Goal: Communication & Community: Answer question/provide support

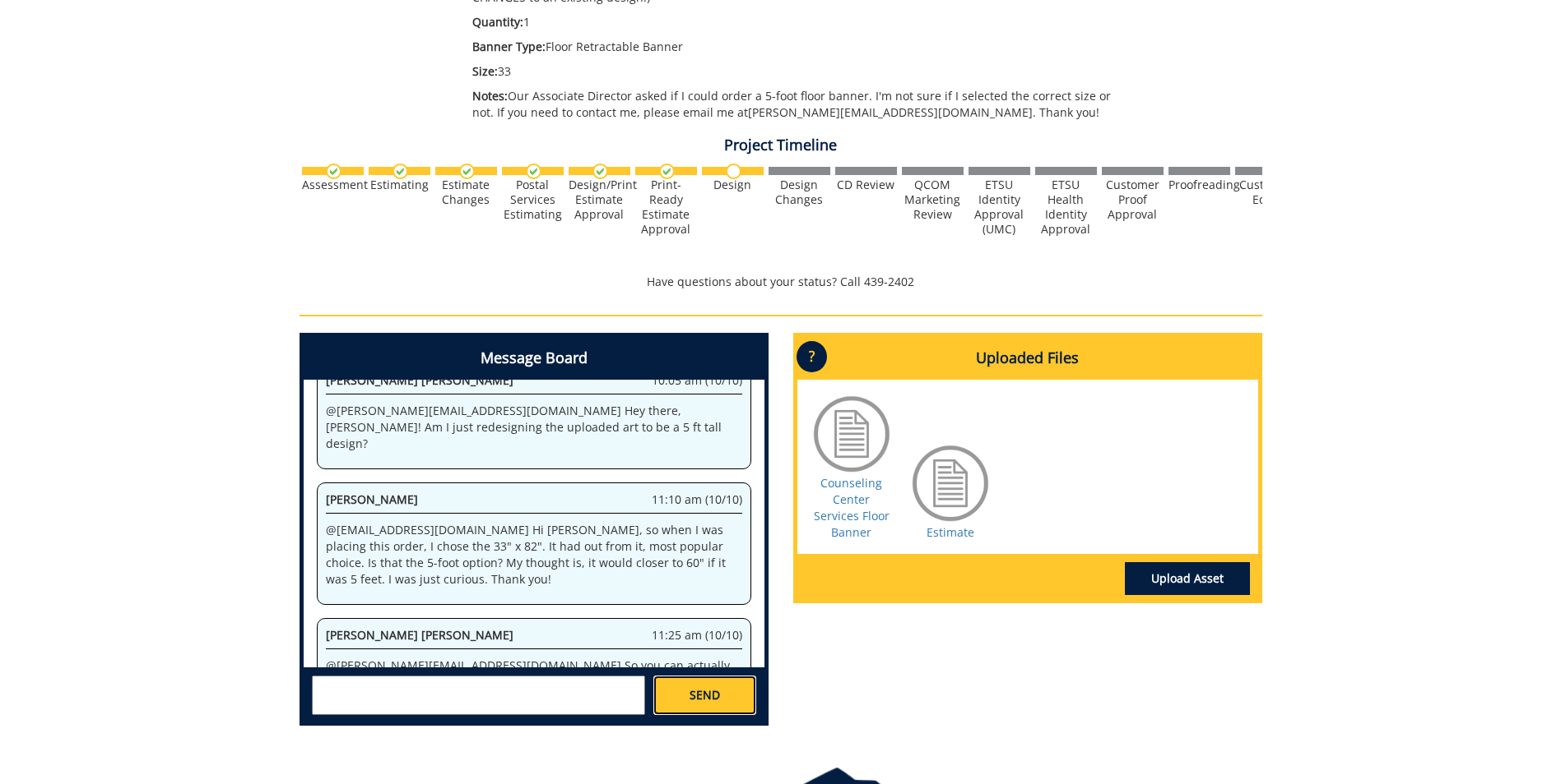
scroll to position [230379, 0]
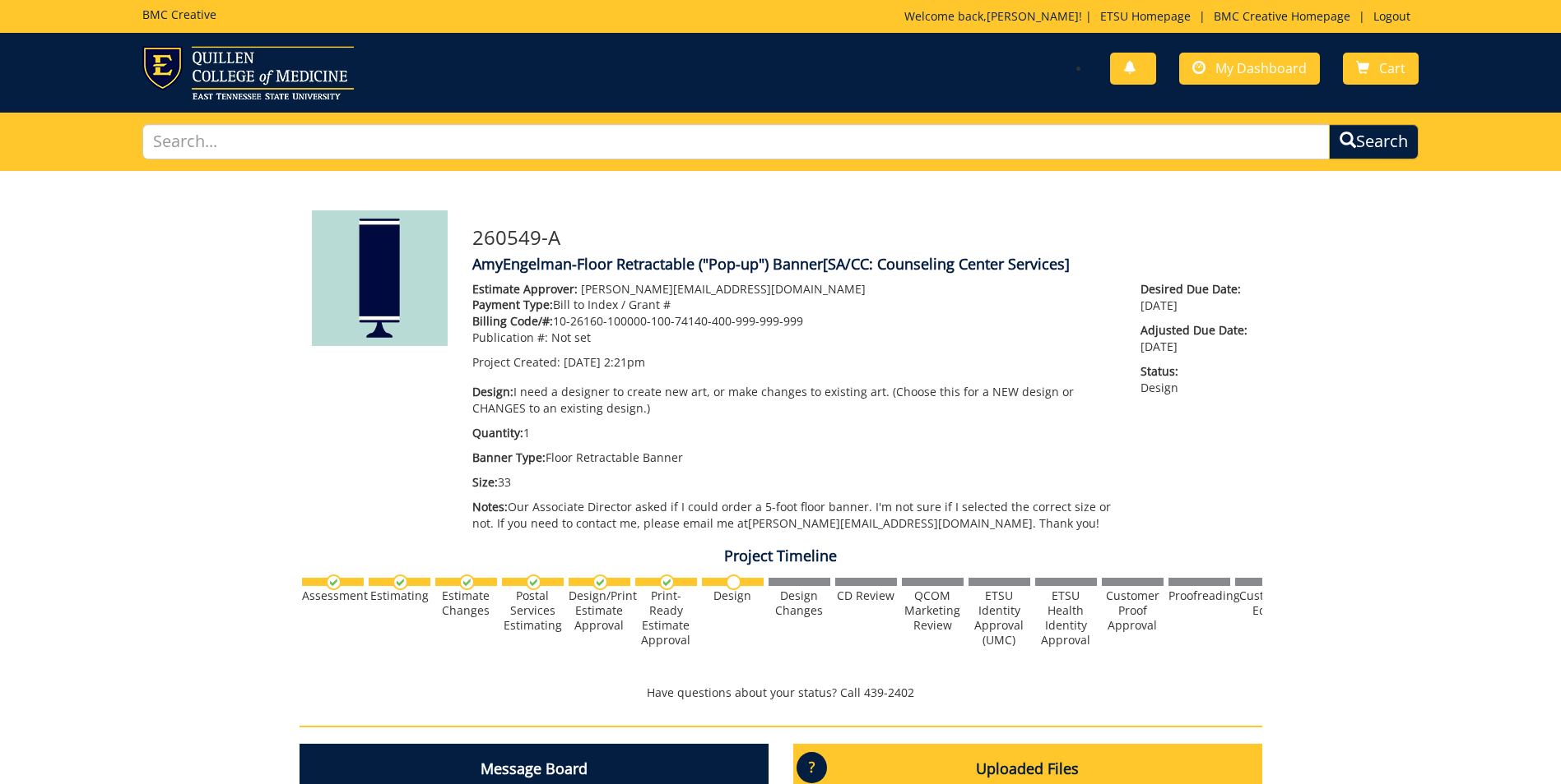
scroll to position [36135, 0]
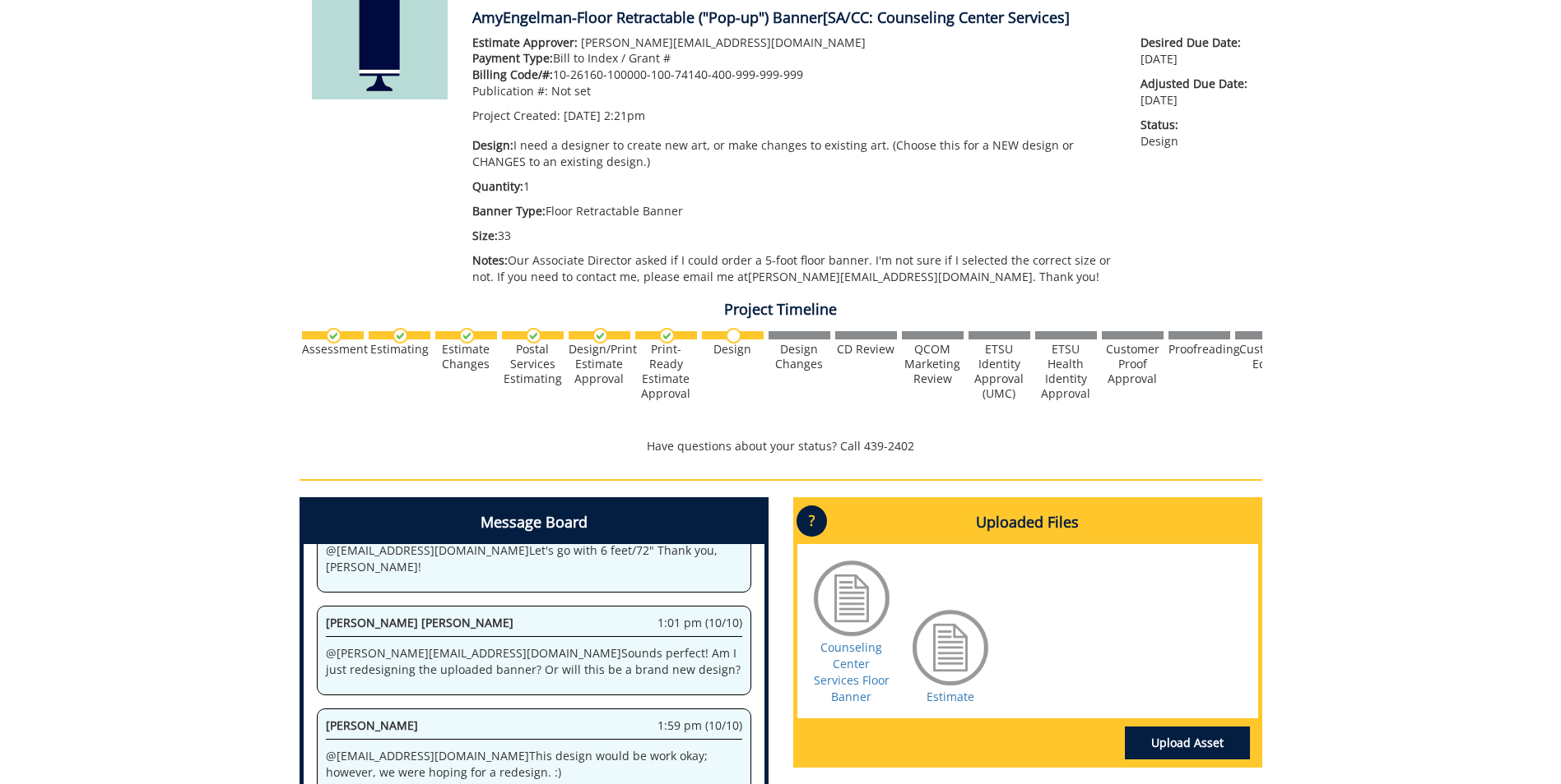
scroll to position [493, 0]
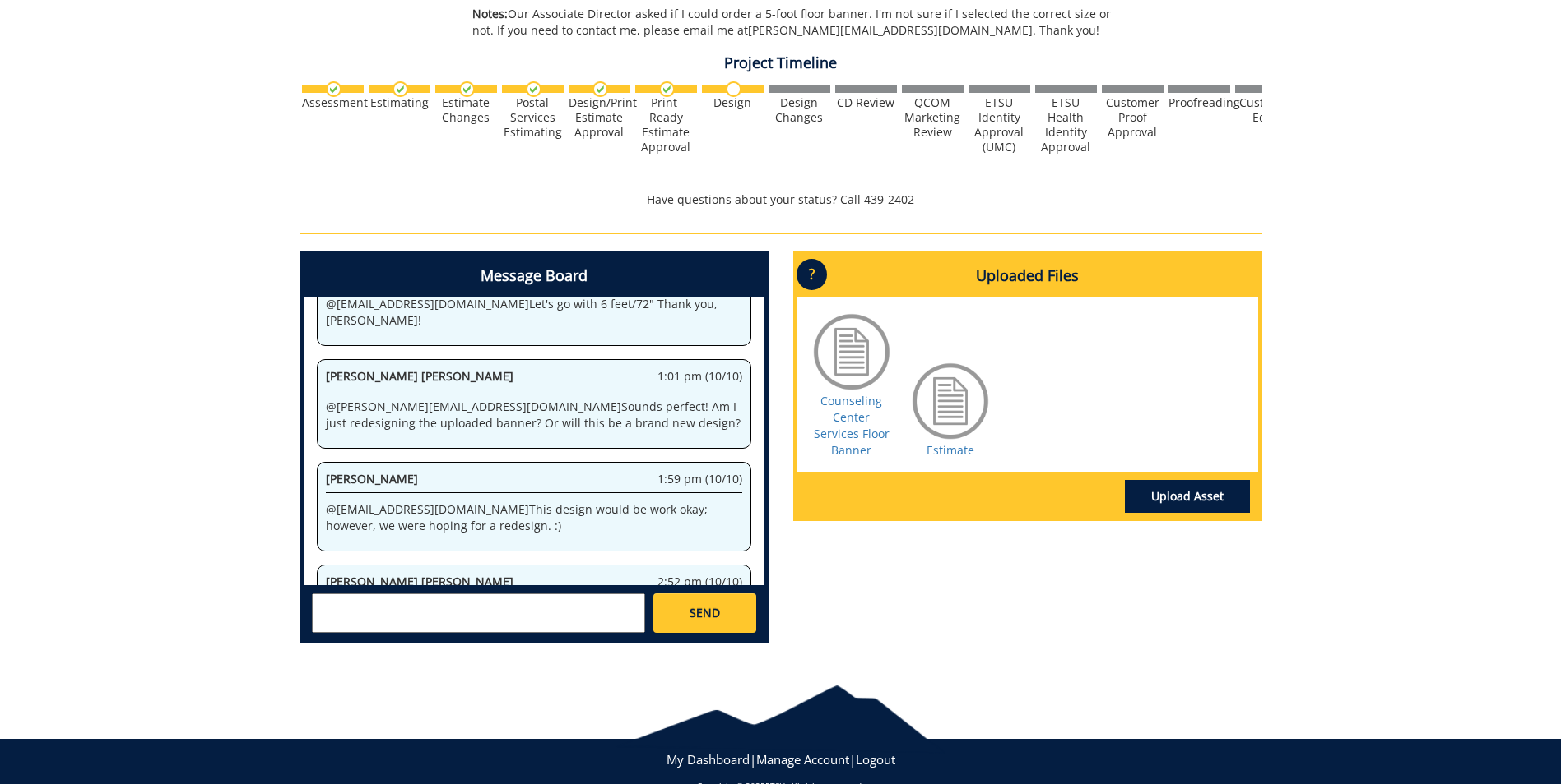
click at [446, 617] on textarea at bounding box center [478, 613] width 334 height 40
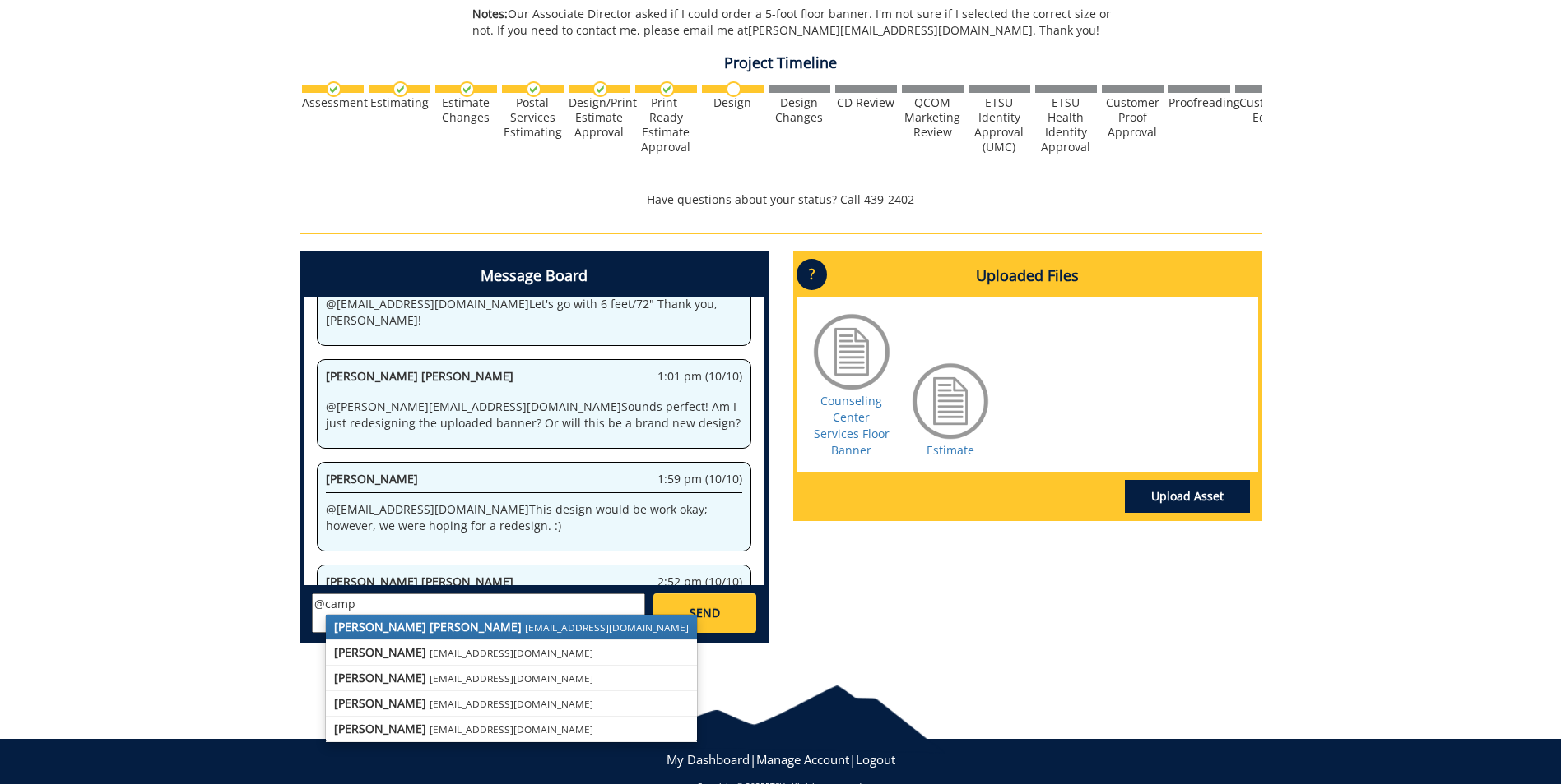
click at [525, 631] on small "[EMAIL_ADDRESS][DOMAIN_NAME]" at bounding box center [607, 627] width 164 height 13
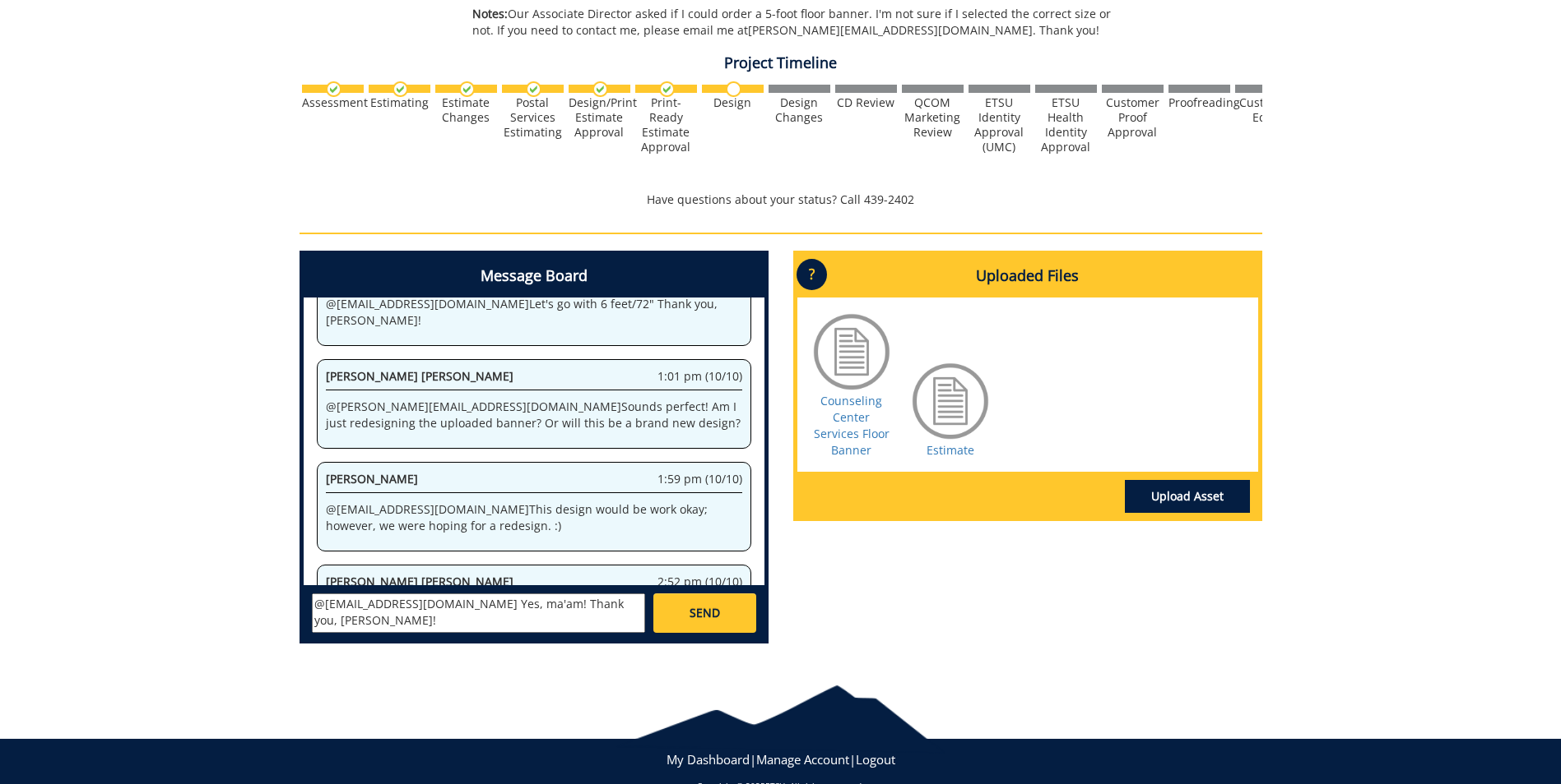
type textarea "@[EMAIL_ADDRESS][DOMAIN_NAME] Yes, ma'am! Thank you, [PERSON_NAME]!"
click at [724, 616] on link "SEND" at bounding box center [704, 613] width 102 height 40
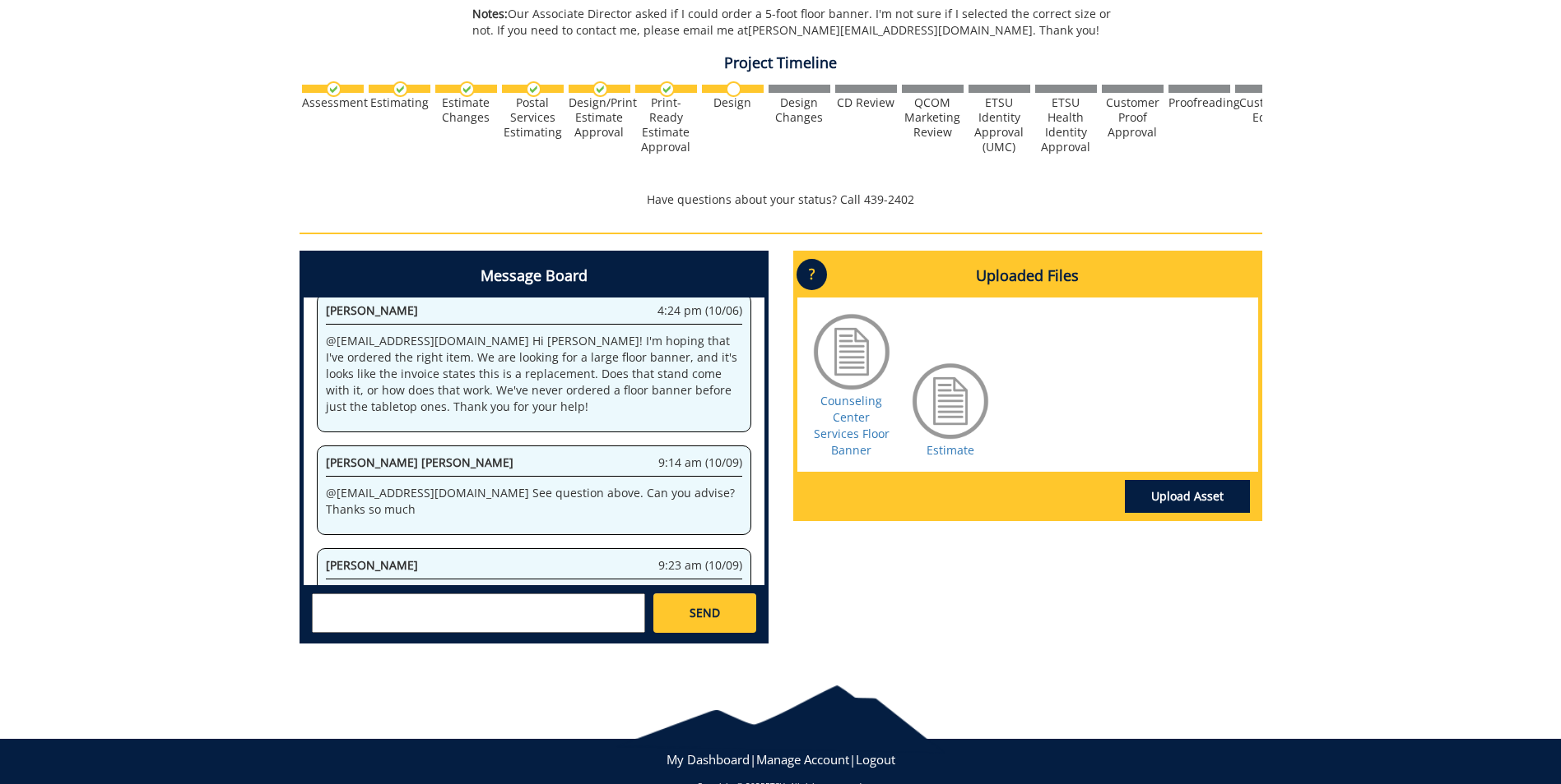
scroll to position [32225, 0]
